Goal: Task Accomplishment & Management: Use online tool/utility

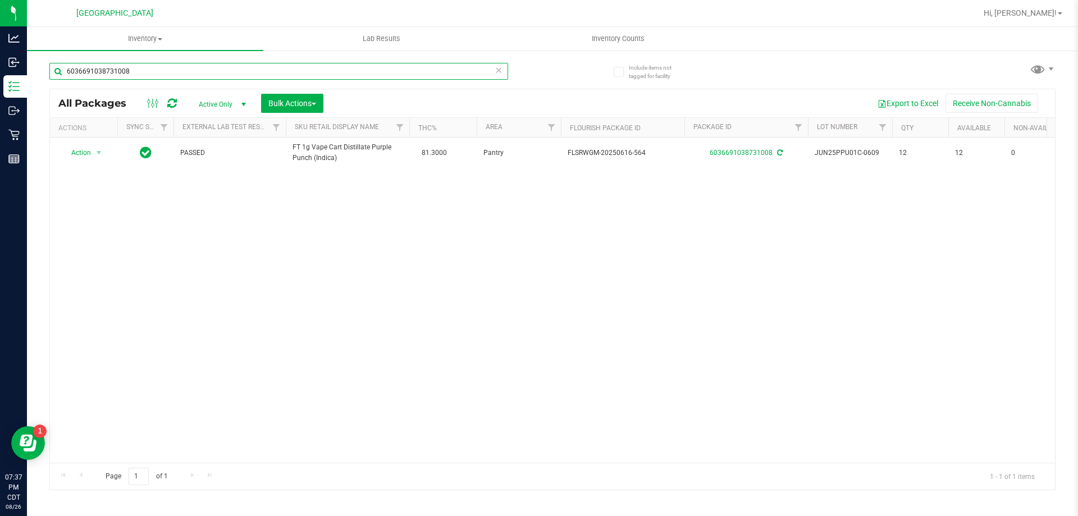
drag, startPoint x: 174, startPoint y: 69, endPoint x: 50, endPoint y: 62, distance: 123.7
click at [50, 62] on div "6036691038731008" at bounding box center [300, 71] width 503 height 36
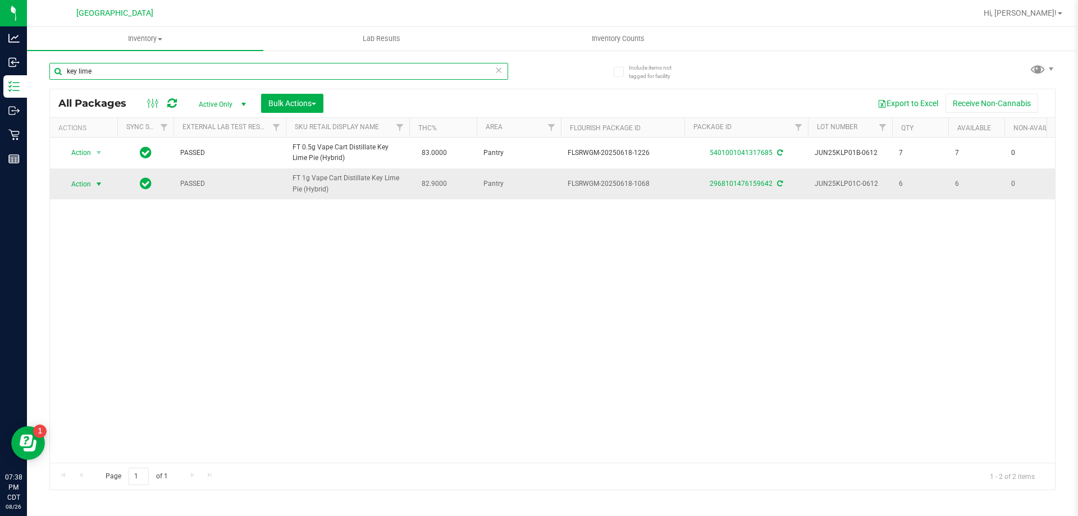
type input "key lime"
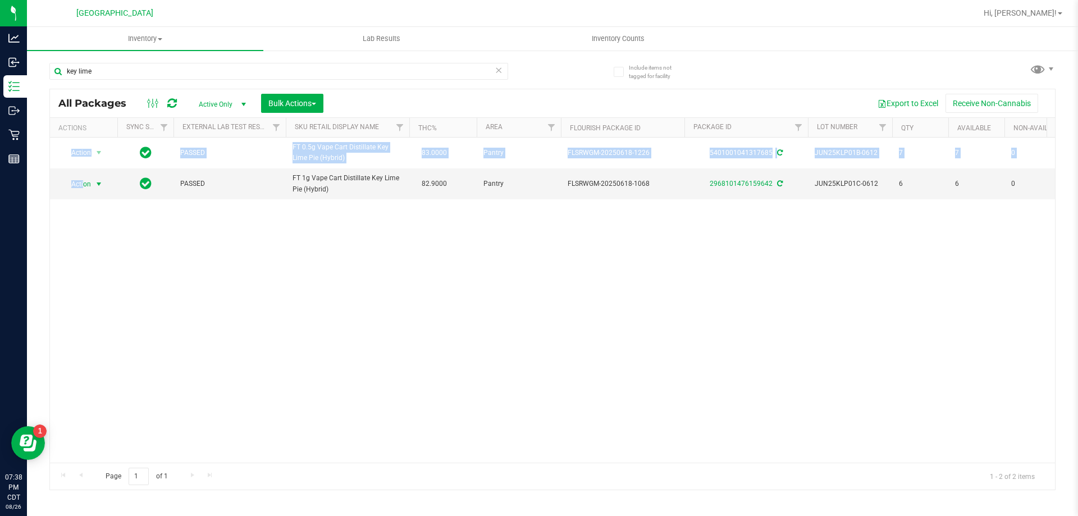
drag, startPoint x: 84, startPoint y: 186, endPoint x: 578, endPoint y: 298, distance: 506.2
click at [569, 309] on div "Action Action Adjust qty Create package Edit attributes Global inventory Locate…" at bounding box center [552, 300] width 1005 height 325
click at [736, 183] on link "2968101476159642" at bounding box center [741, 184] width 63 height 8
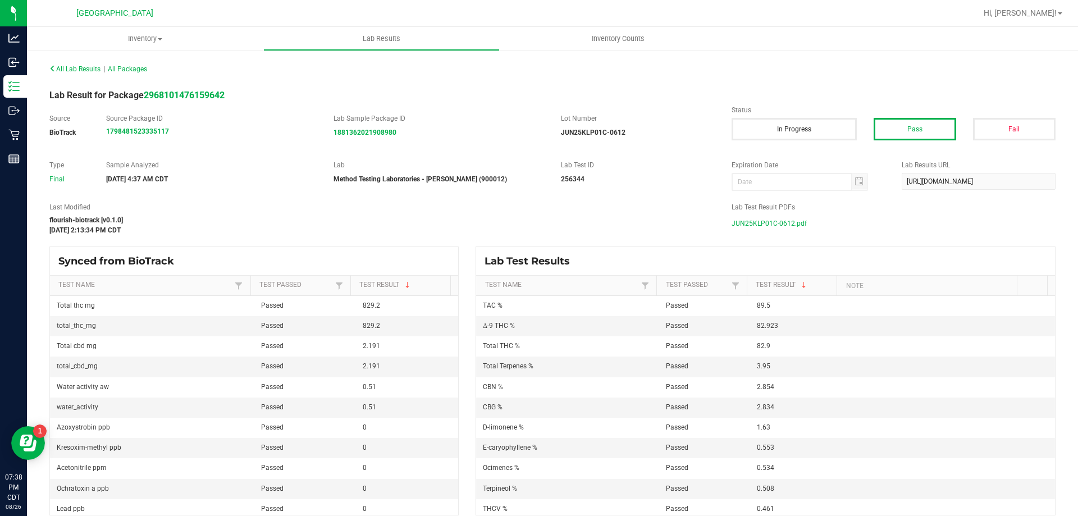
click at [799, 220] on span "JUN25KLP01C-0612.pdf" at bounding box center [769, 223] width 75 height 17
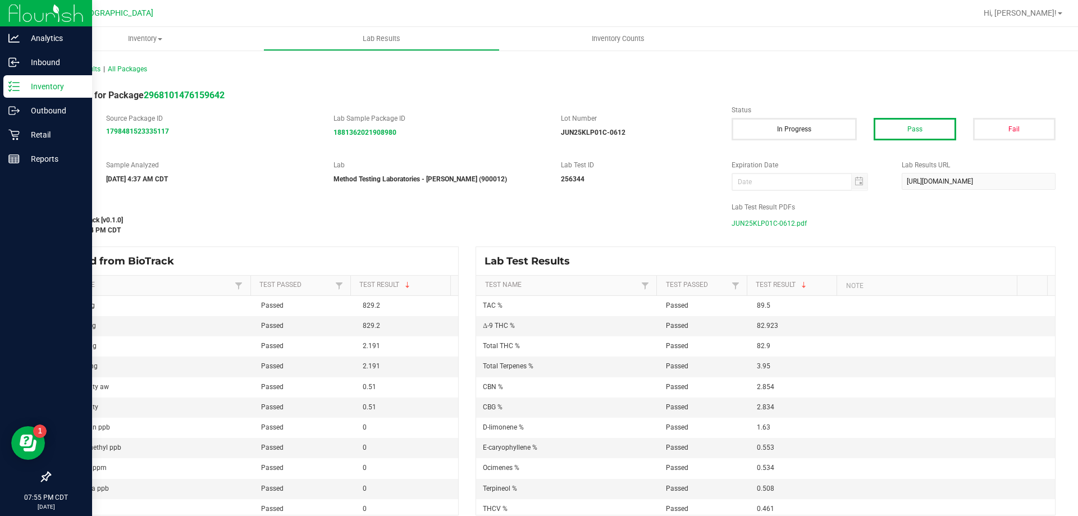
click at [40, 84] on p "Inventory" at bounding box center [53, 86] width 67 height 13
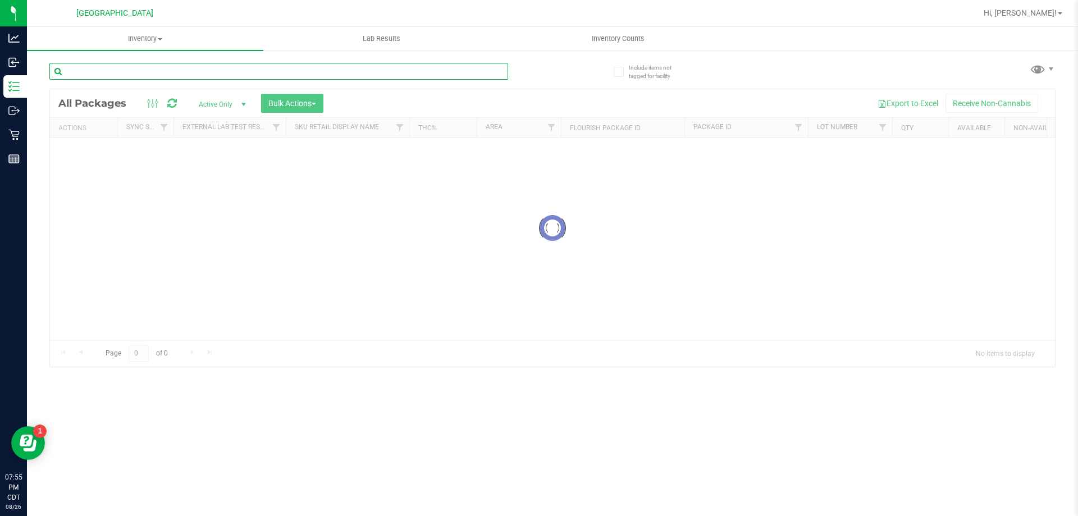
click at [225, 70] on input "text" at bounding box center [278, 71] width 459 height 17
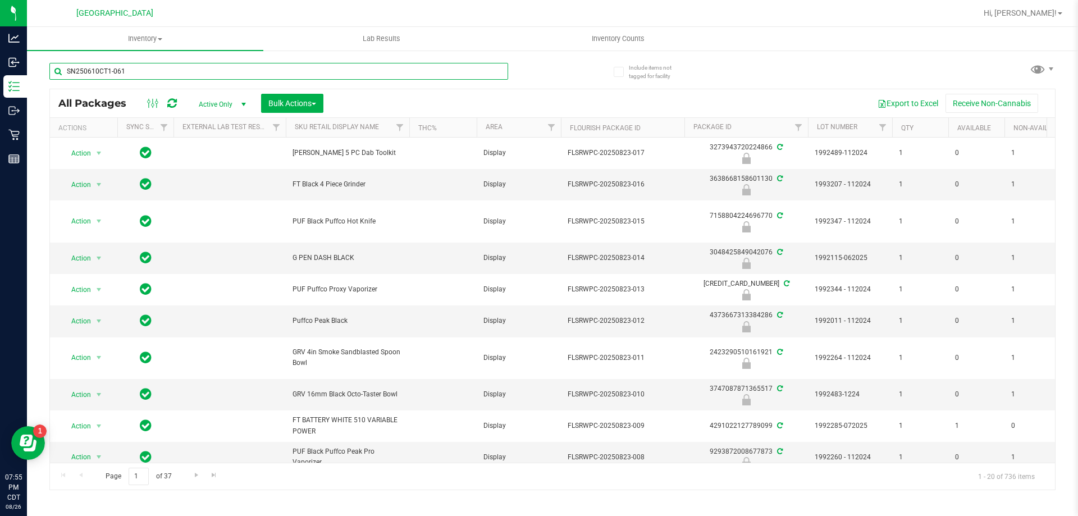
type input "SN250610CT1-0616"
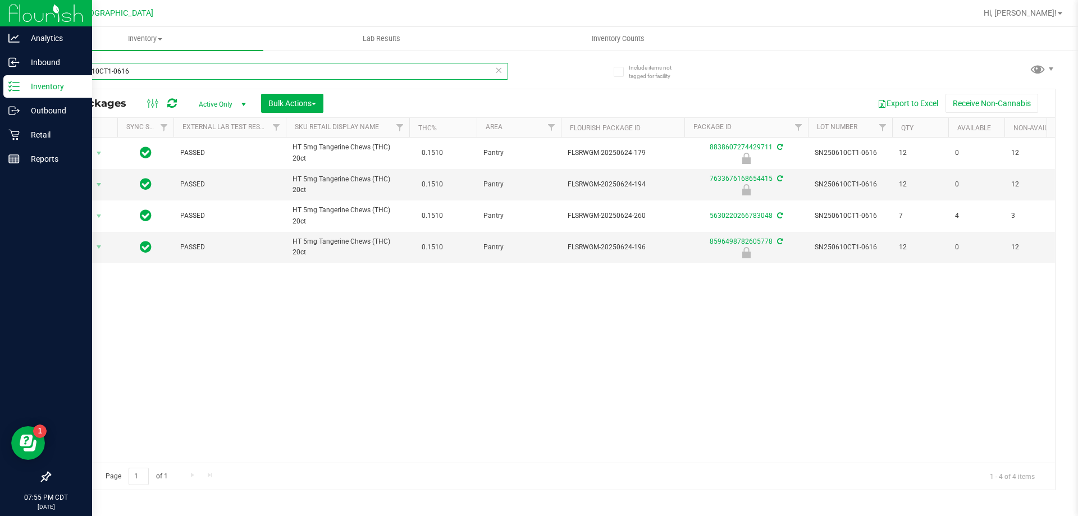
drag, startPoint x: 224, startPoint y: 70, endPoint x: 16, endPoint y: 92, distance: 209.5
click at [17, 92] on div "Analytics Inbound Inventory Outbound Retail Reports 07:55 PM CDT 08/26/2025 08/…" at bounding box center [539, 258] width 1078 height 516
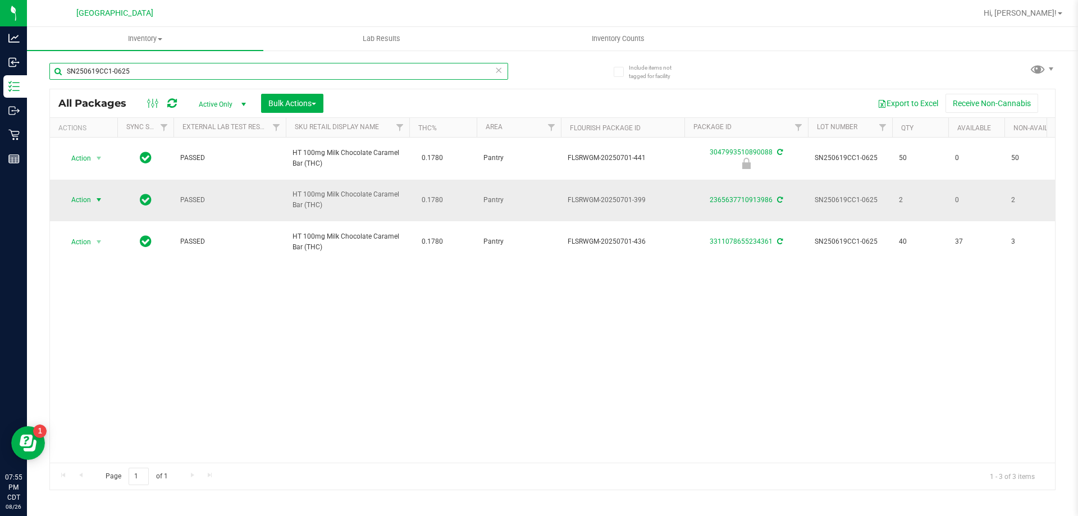
type input "SN250619CC1-0625"
click at [85, 197] on span "Action" at bounding box center [76, 200] width 30 height 16
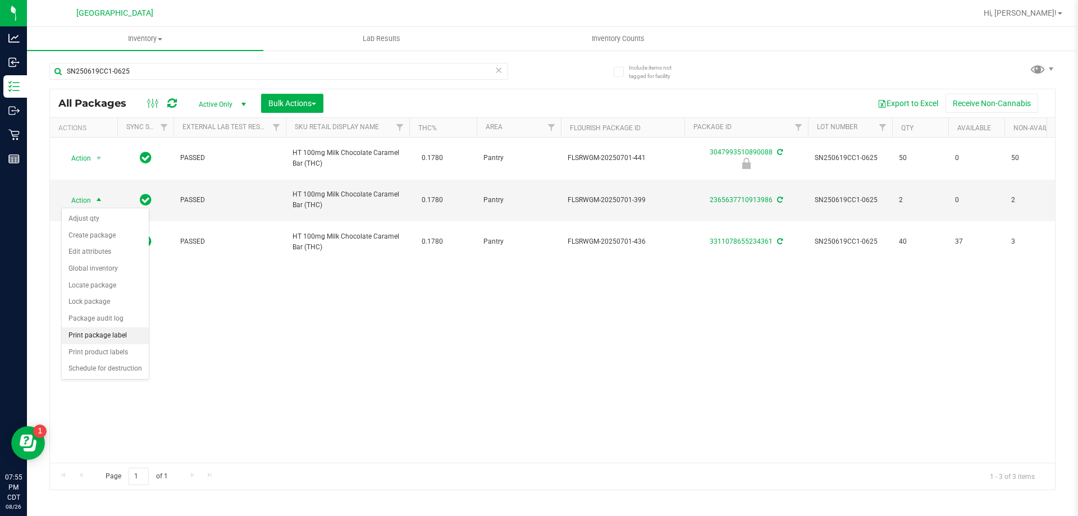
click at [112, 335] on li "Print package label" at bounding box center [105, 335] width 87 height 17
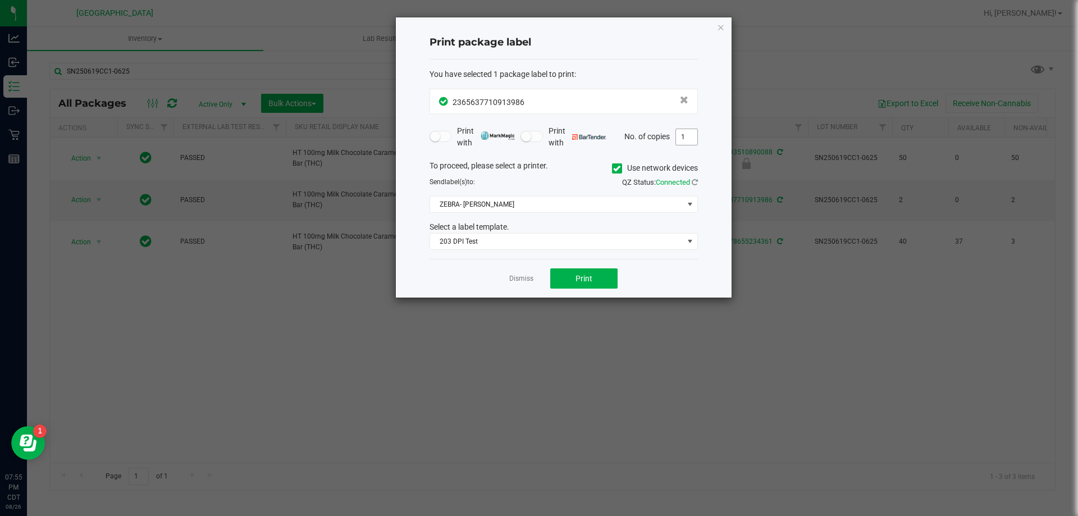
drag, startPoint x: 686, startPoint y: 128, endPoint x: 682, endPoint y: 133, distance: 6.1
click at [682, 133] on span "1" at bounding box center [687, 137] width 22 height 17
click at [769, 296] on ngb-modal-window "Print package label You have selected 1 package label to print : 23656377109139…" at bounding box center [543, 258] width 1087 height 516
click at [600, 279] on button "Print" at bounding box center [583, 278] width 67 height 20
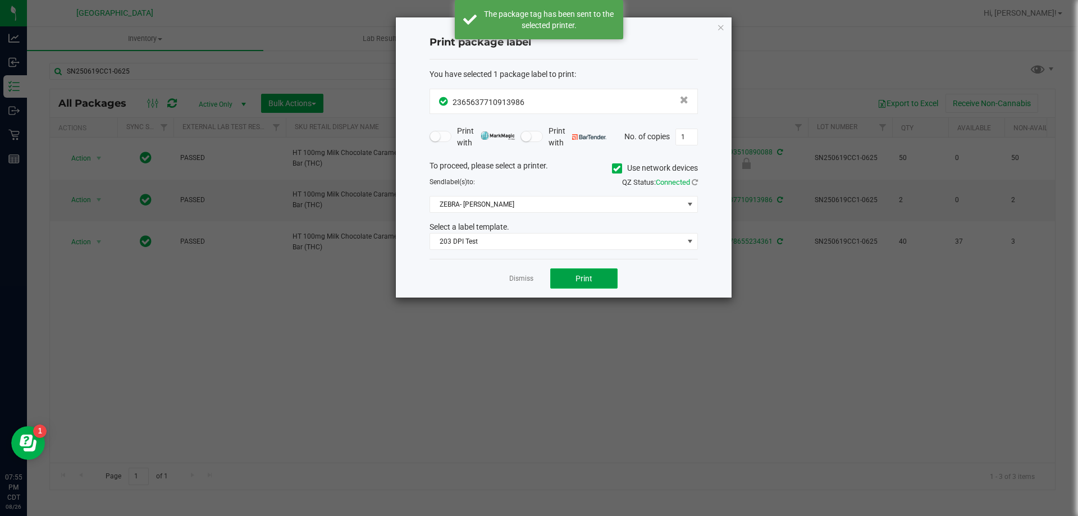
click at [594, 280] on button "Print" at bounding box center [583, 278] width 67 height 20
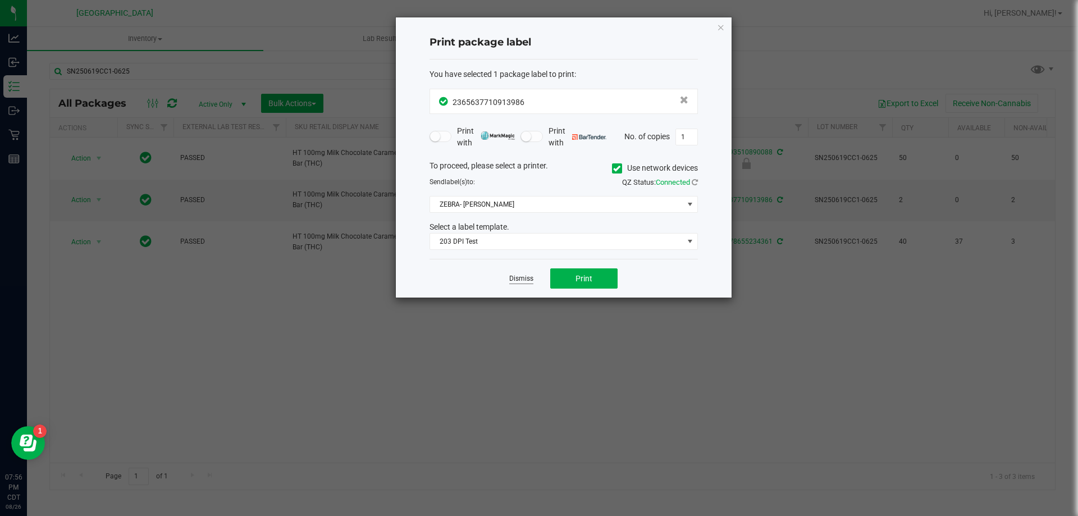
click at [532, 276] on link "Dismiss" at bounding box center [521, 279] width 24 height 10
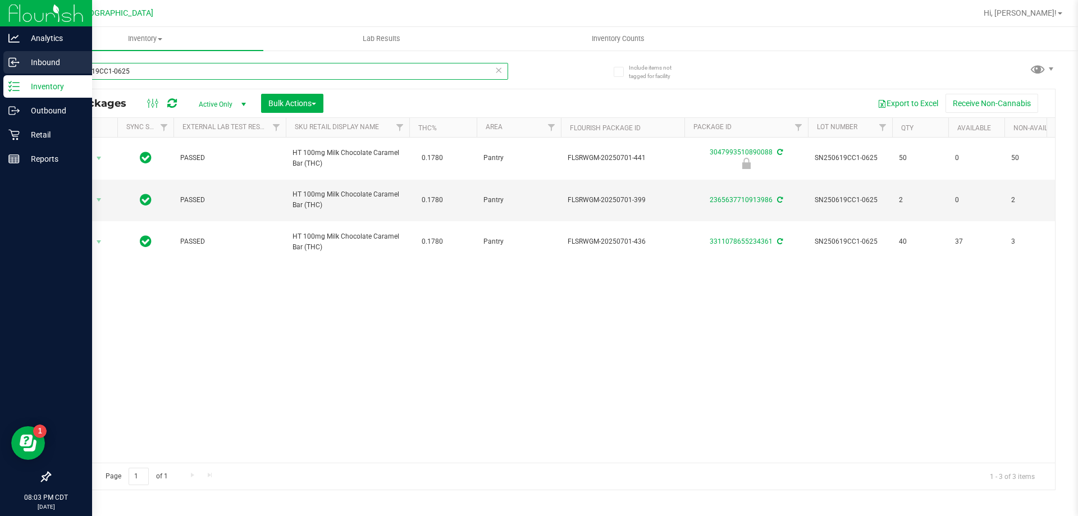
drag, startPoint x: 158, startPoint y: 70, endPoint x: 22, endPoint y: 61, distance: 136.8
click at [26, 67] on div "Analytics Inbound Inventory Outbound Retail Reports 08:03 PM CDT 08/26/2025 08/…" at bounding box center [539, 258] width 1078 height 516
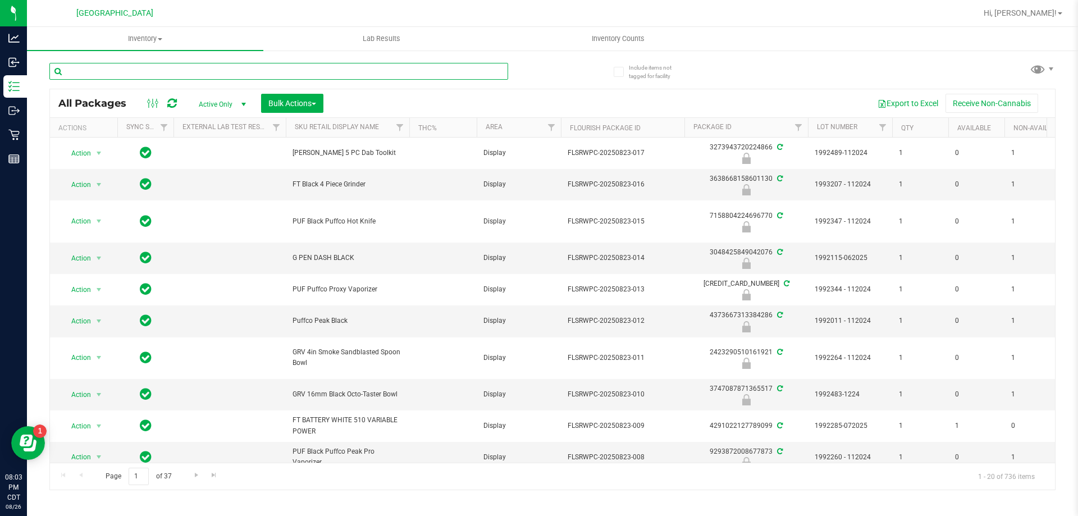
click at [281, 78] on input "text" at bounding box center [278, 71] width 459 height 17
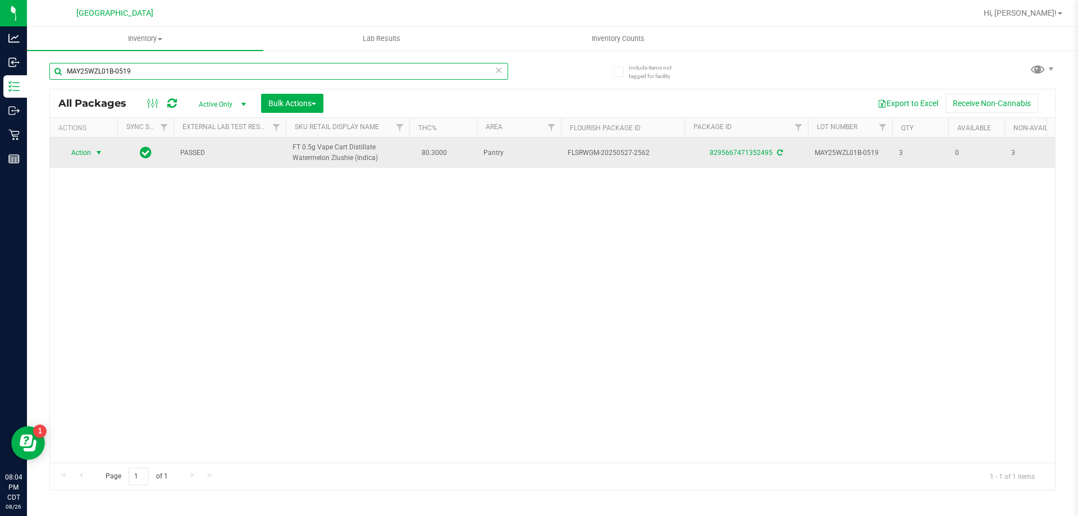
type input "MAY25WZL01B-0519"
click at [80, 155] on span "Action" at bounding box center [76, 153] width 30 height 16
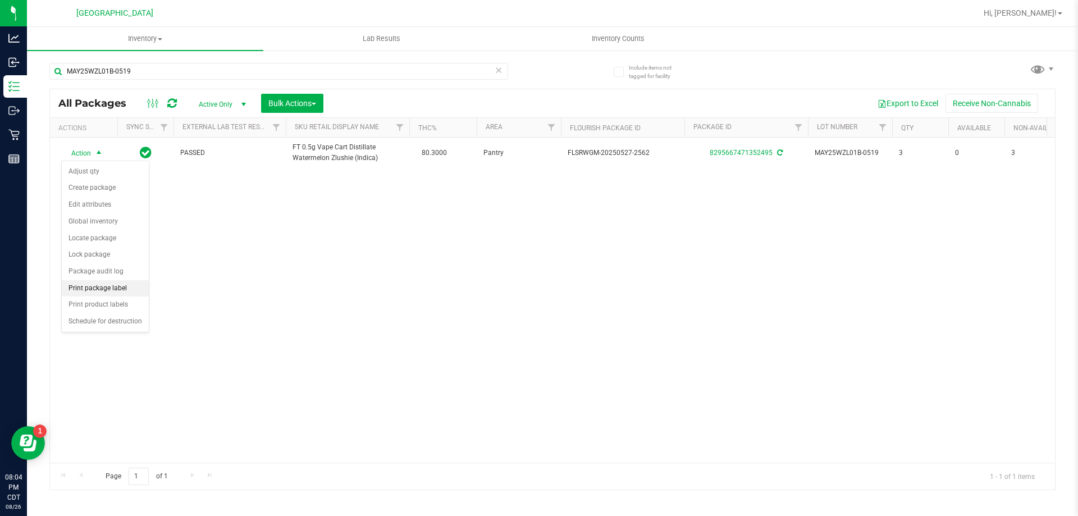
click at [110, 283] on li "Print package label" at bounding box center [105, 288] width 87 height 17
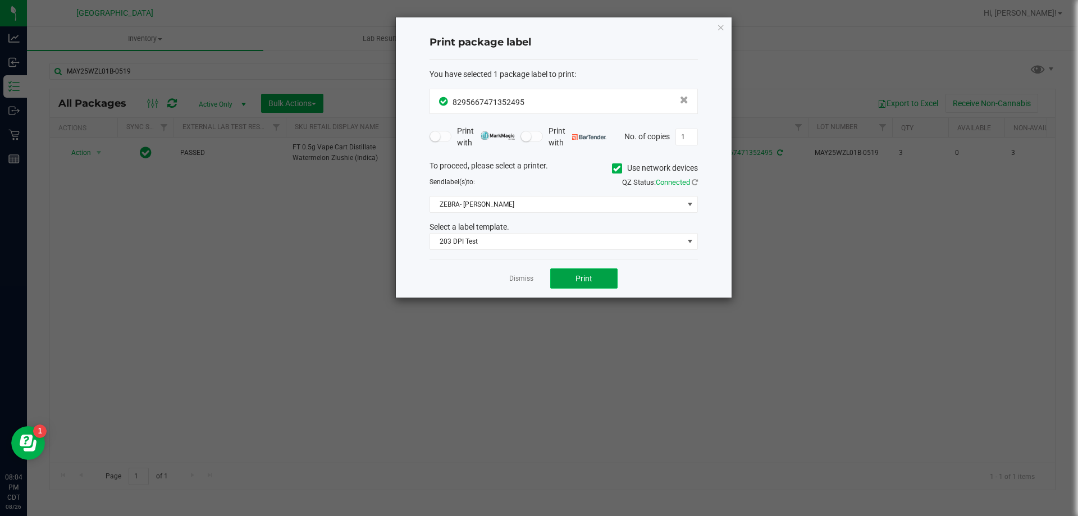
click at [577, 276] on span "Print" at bounding box center [584, 278] width 17 height 9
click at [528, 277] on link "Dismiss" at bounding box center [521, 279] width 24 height 10
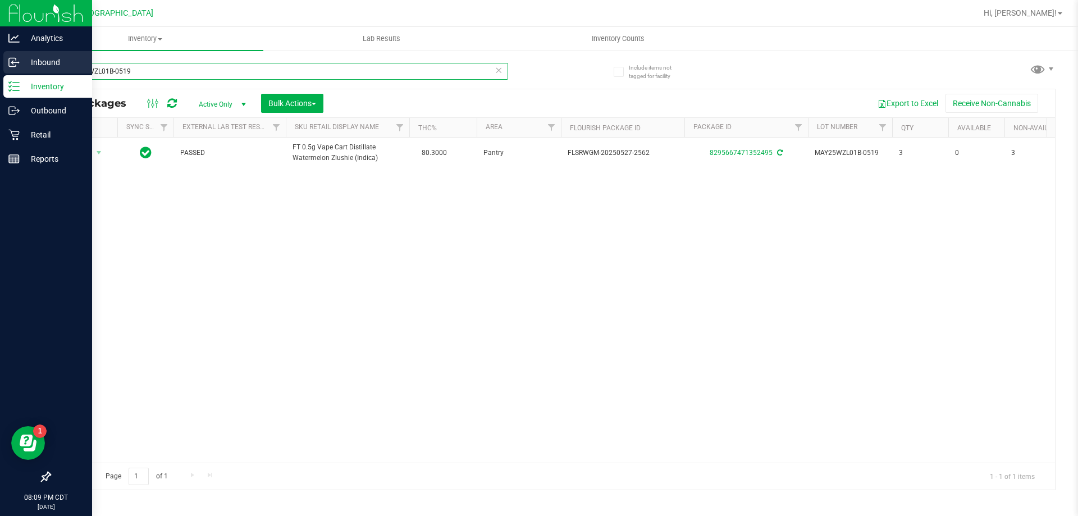
drag, startPoint x: 180, startPoint y: 63, endPoint x: 22, endPoint y: 69, distance: 157.9
click at [22, 69] on div "Analytics Inbound Inventory Outbound Retail Reports 08:09 PM CDT 08/26/2025 08/…" at bounding box center [539, 258] width 1078 height 516
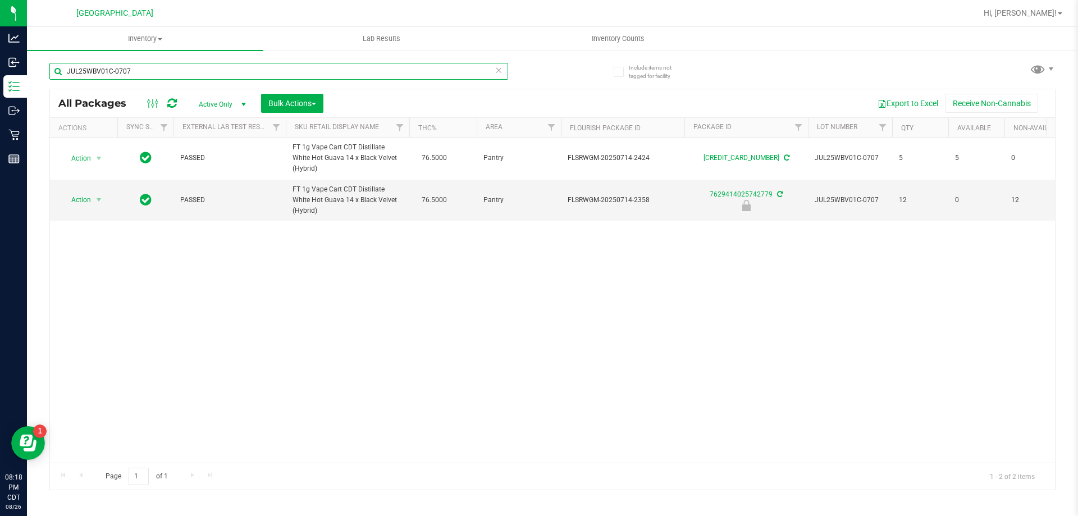
drag, startPoint x: 148, startPoint y: 77, endPoint x: 44, endPoint y: 88, distance: 105.1
click at [44, 88] on div "Include items not tagged for facility JUL25WBV01C-0707 All Packages Active Only…" at bounding box center [552, 220] width 1051 height 343
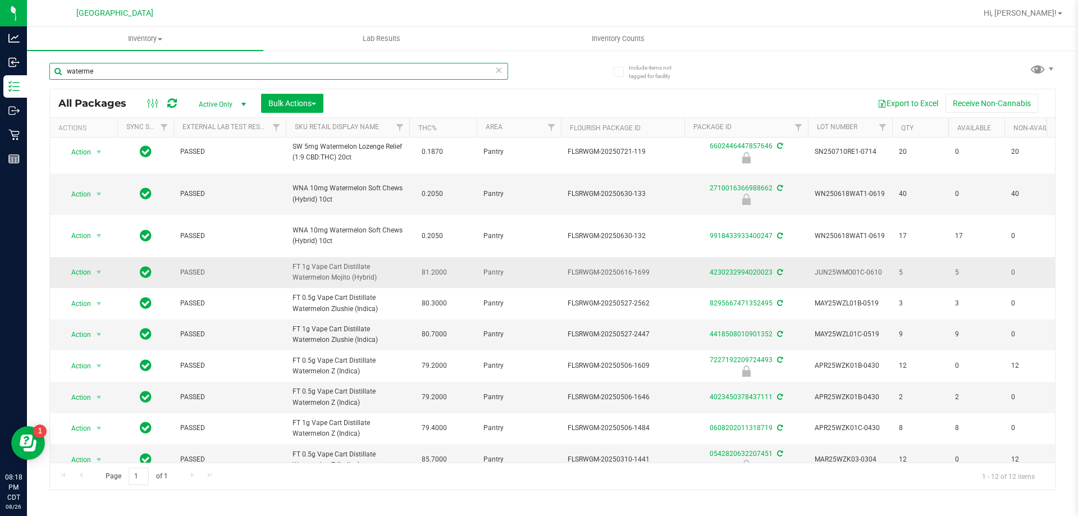
scroll to position [111, 0]
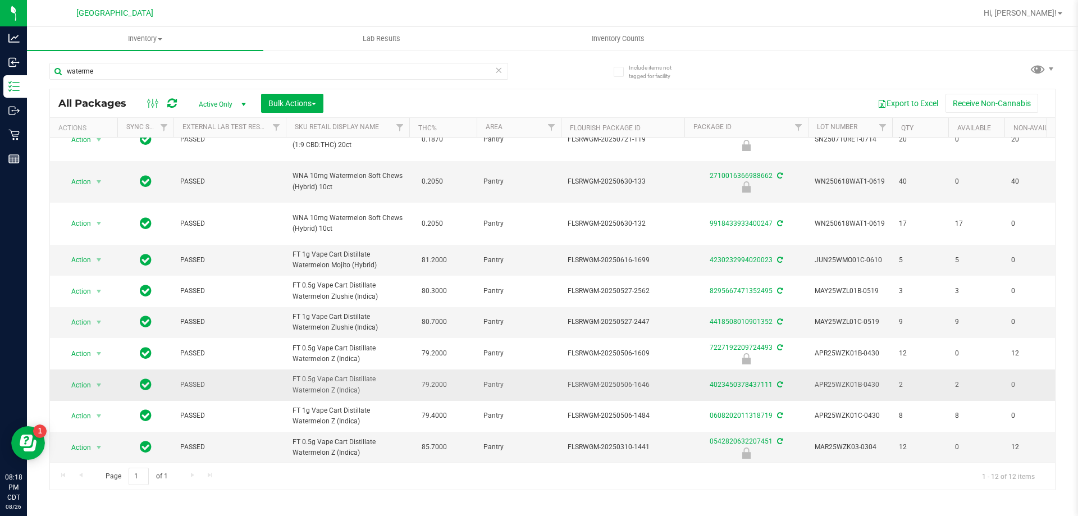
drag, startPoint x: 317, startPoint y: 367, endPoint x: 358, endPoint y: 385, distance: 45.3
click at [358, 385] on span "FT 0.5g Vape Cart Distillate Watermelon Z (Indica)" at bounding box center [348, 384] width 110 height 21
copy span "Vape Cart Distillate Watermelon Z (Indica)"
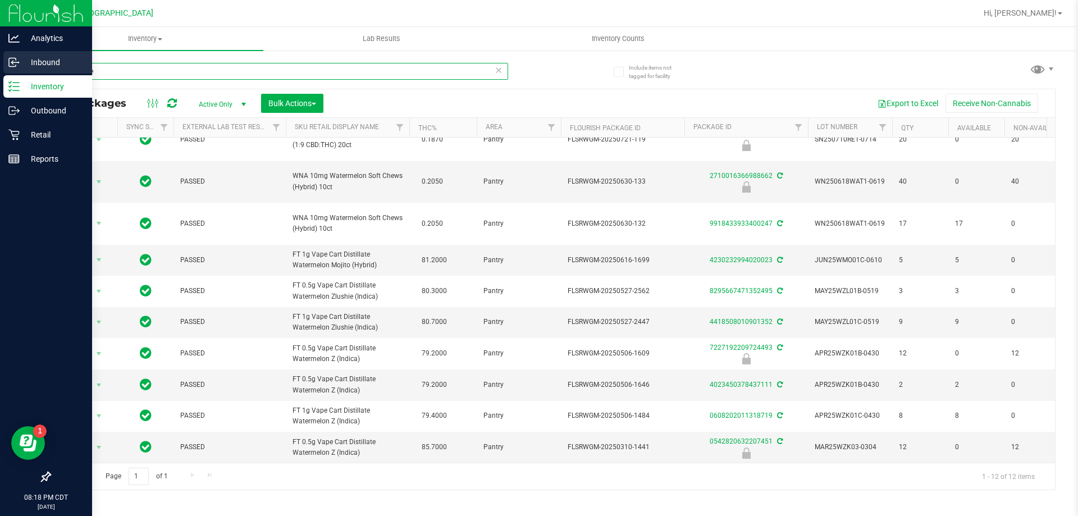
drag, startPoint x: 209, startPoint y: 70, endPoint x: 3, endPoint y: 69, distance: 205.6
click at [3, 69] on div "Analytics Inbound Inventory Outbound Retail Reports 08:18 PM CDT 08/26/2025 08/…" at bounding box center [539, 258] width 1078 height 516
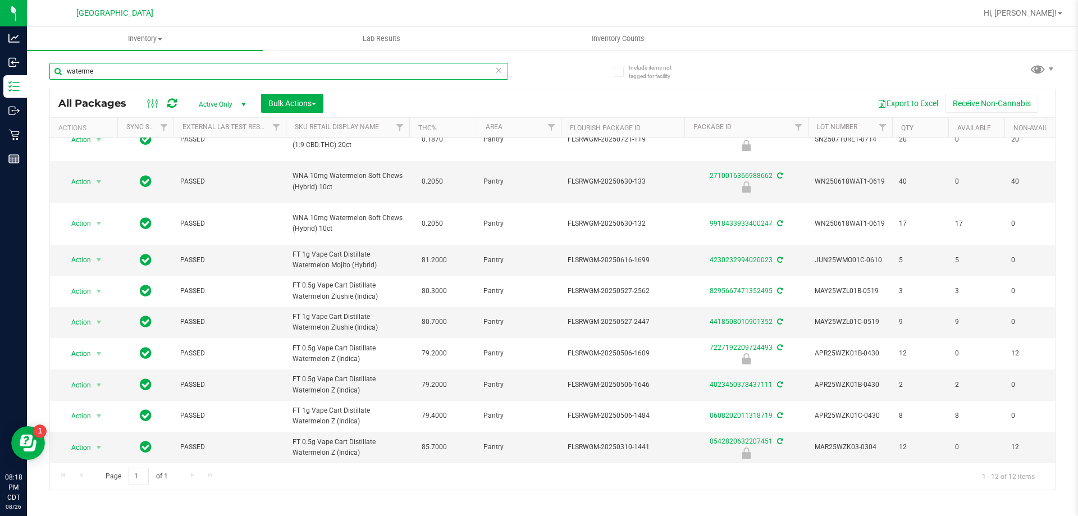
paste input "Vape Cart Distillate Watermelon Z (Indica)"
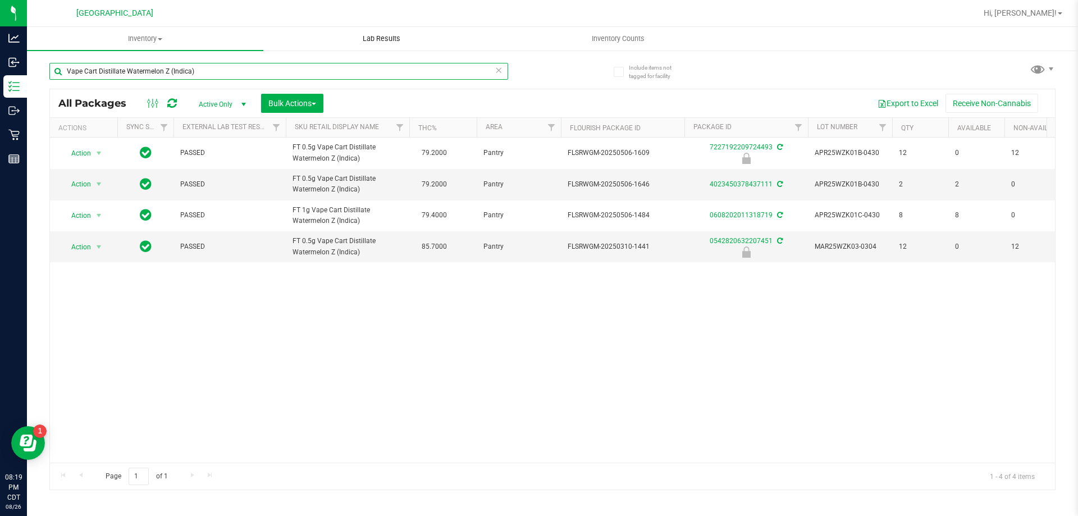
type input "Vape Cart Distillate Watermelon Z (Indica)"
